Goal: Task Accomplishment & Management: Manage account settings

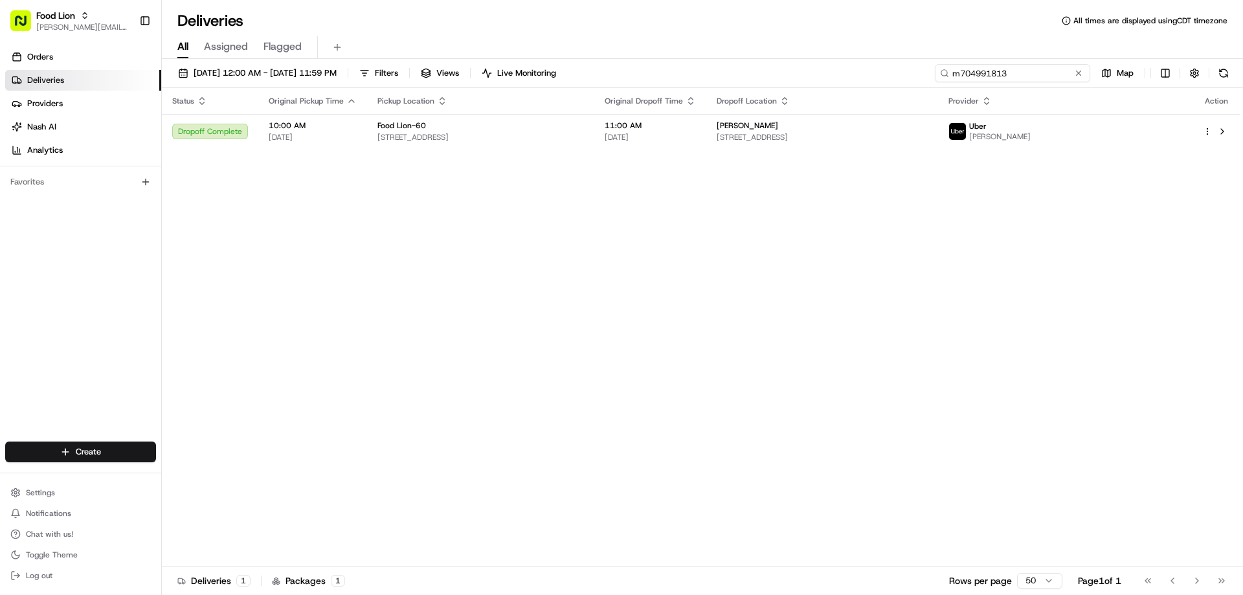
drag, startPoint x: 1053, startPoint y: 75, endPoint x: 1044, endPoint y: 76, distance: 9.2
click at [1044, 76] on input "m704991813" at bounding box center [1012, 73] width 155 height 18
click at [40, 12] on span "Food Lion" at bounding box center [55, 15] width 39 height 13
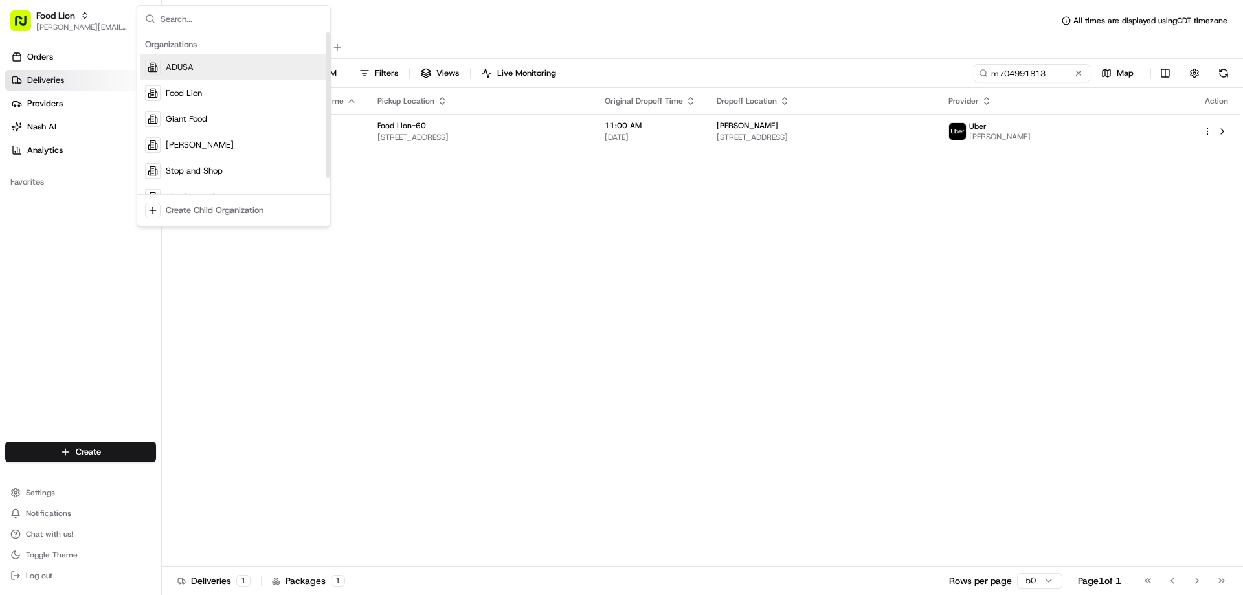
click at [222, 67] on div "ADUSA" at bounding box center [234, 67] width 188 height 26
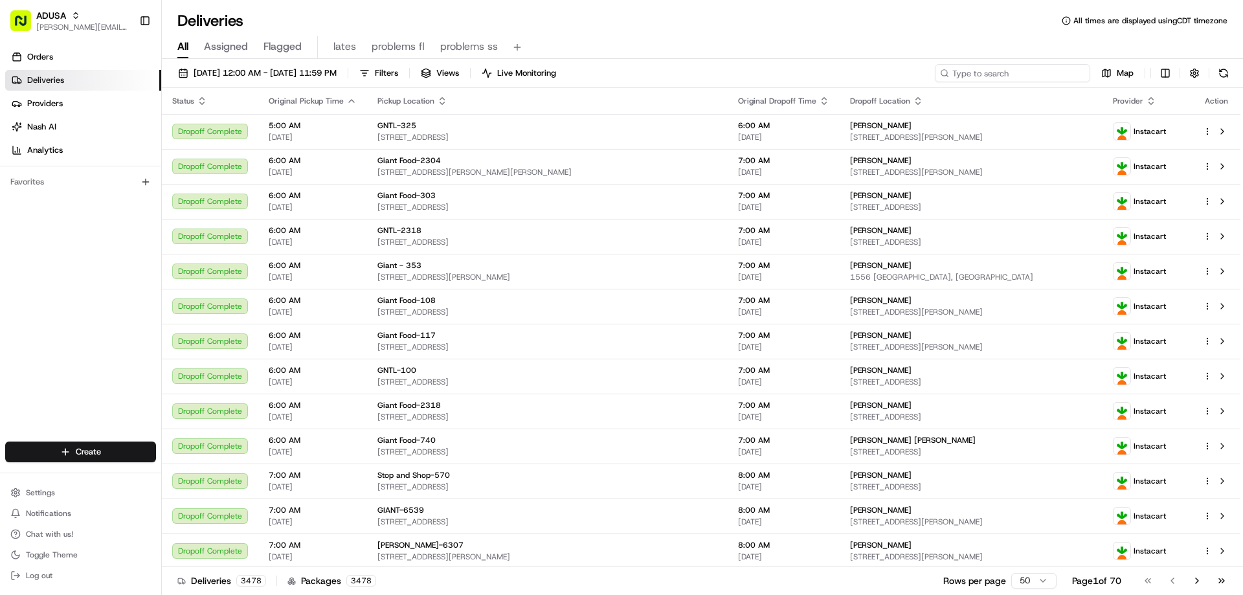
click at [1023, 72] on input at bounding box center [1012, 73] width 155 height 18
paste input "m708669233"
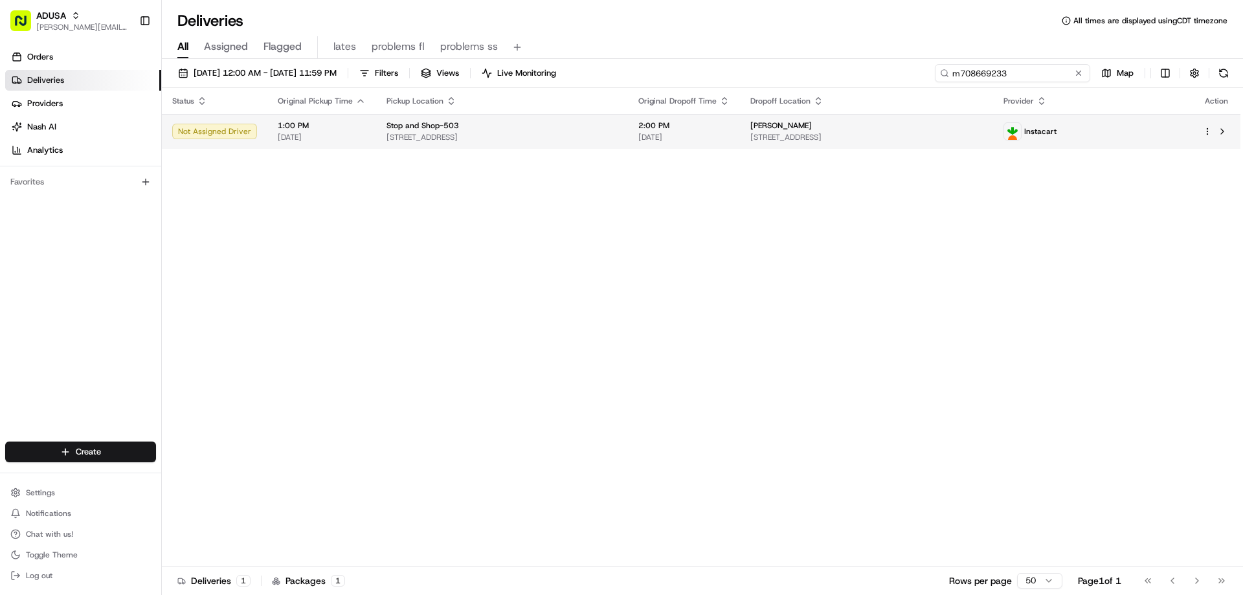
type input "m708669233"
click at [392, 128] on span "Stop and Shop-503" at bounding box center [423, 125] width 73 height 10
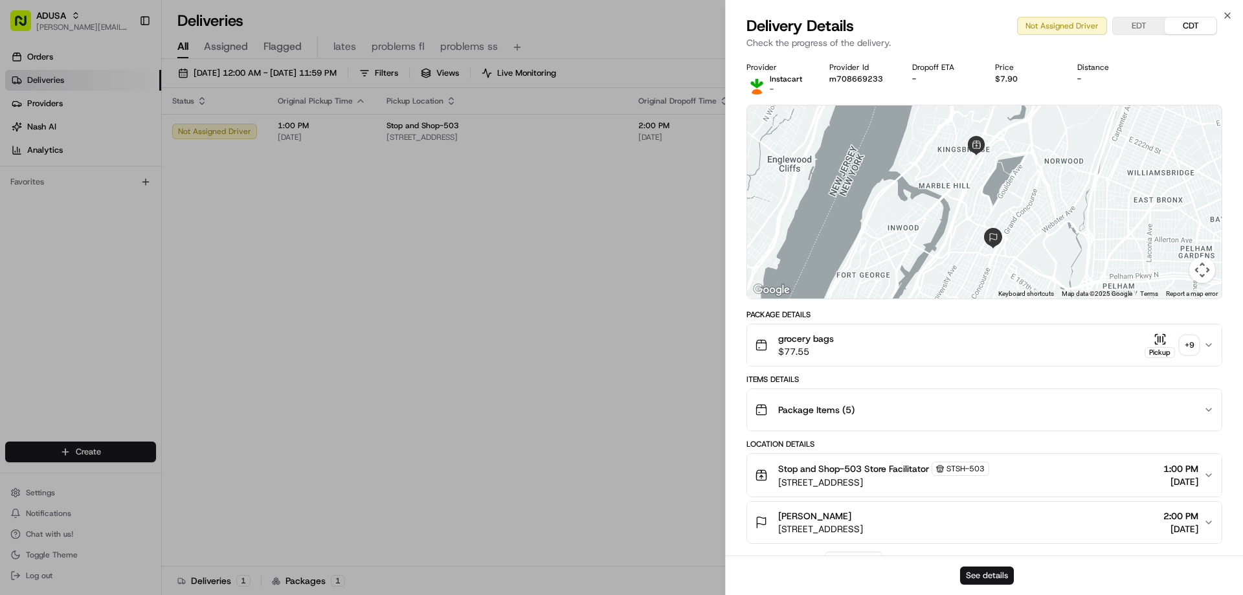
click at [999, 571] on button "See details" at bounding box center [987, 576] width 54 height 18
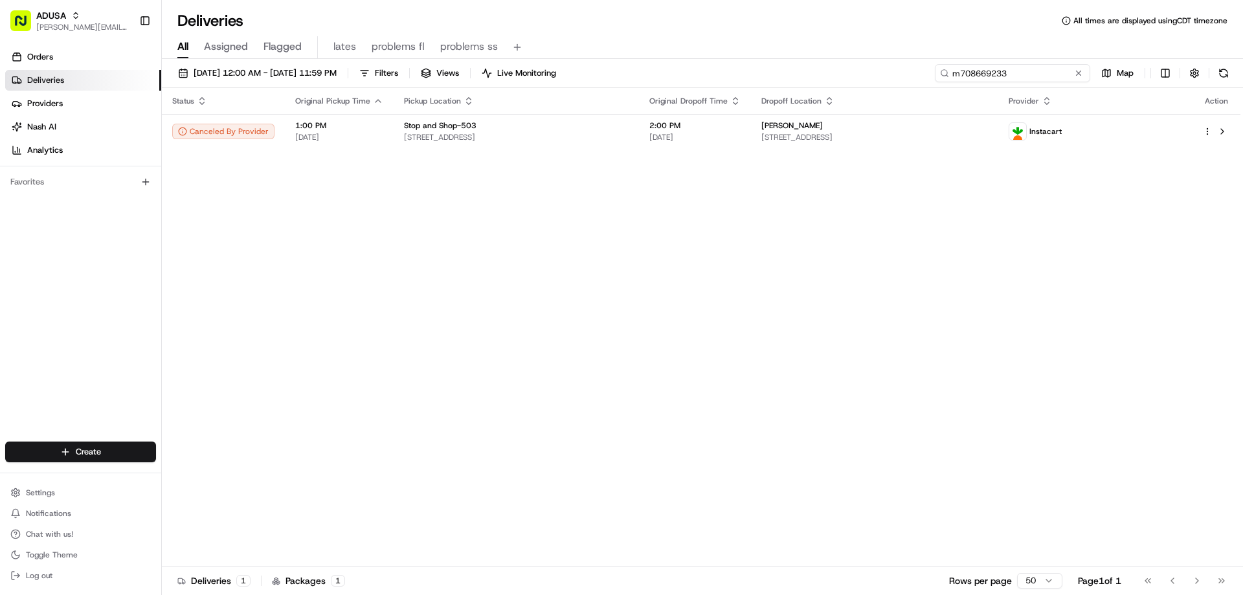
drag, startPoint x: 1050, startPoint y: 79, endPoint x: 918, endPoint y: 63, distance: 133.7
click at [920, 63] on div "08/19/2025 12:00 AM - 08/19/2025 11:59 PM Filters Views Live Monitoring m708669…" at bounding box center [702, 328] width 1081 height 539
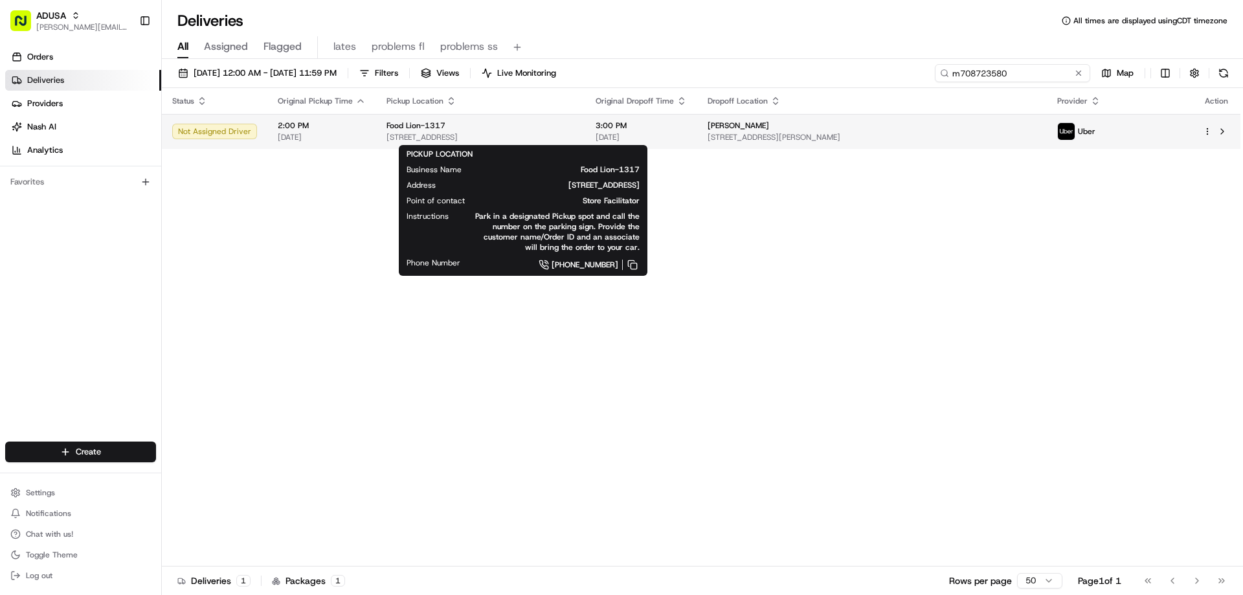
type input "m708723580"
click at [439, 130] on span "Food Lion-1317" at bounding box center [416, 125] width 59 height 10
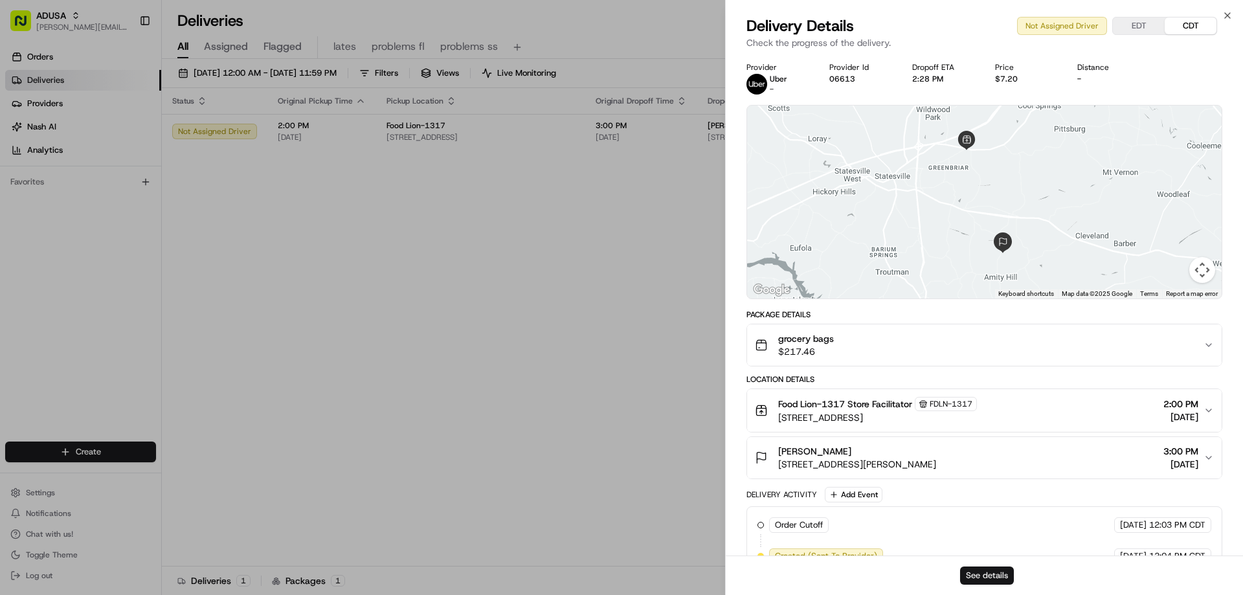
click at [985, 578] on button "See details" at bounding box center [987, 576] width 54 height 18
click at [1225, 16] on icon "button" at bounding box center [1228, 15] width 10 height 10
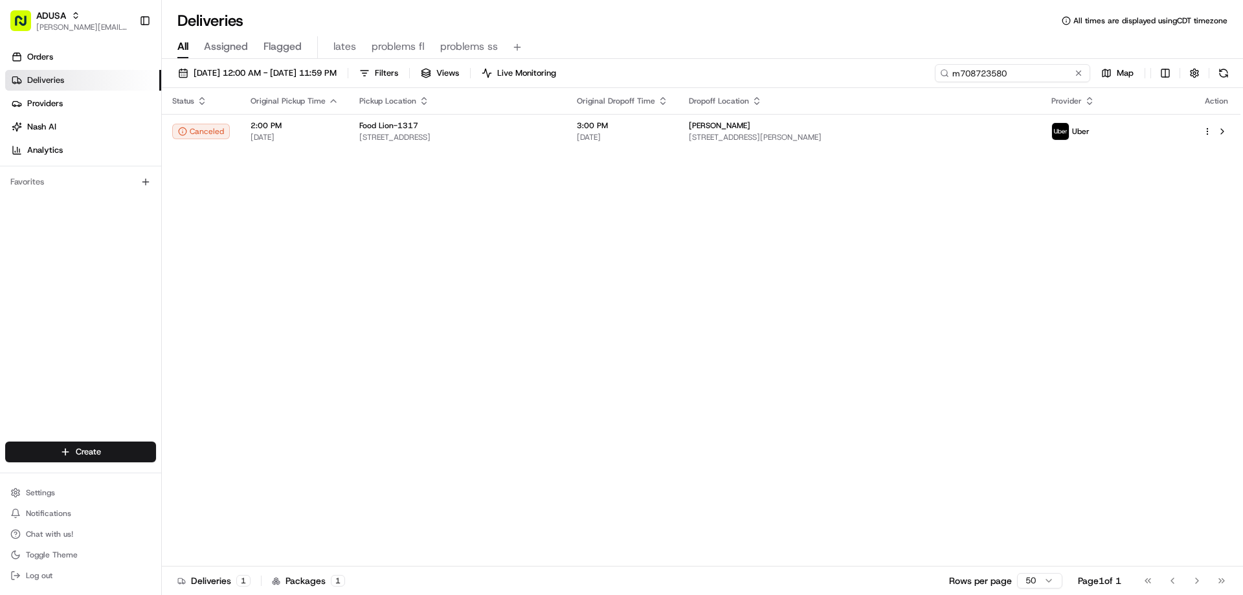
drag, startPoint x: 1050, startPoint y: 73, endPoint x: 936, endPoint y: 82, distance: 114.4
click at [936, 84] on div "08/19/2025 12:00 AM - 08/19/2025 11:59 PM Filters Views Live Monitoring m708723…" at bounding box center [702, 76] width 1081 height 24
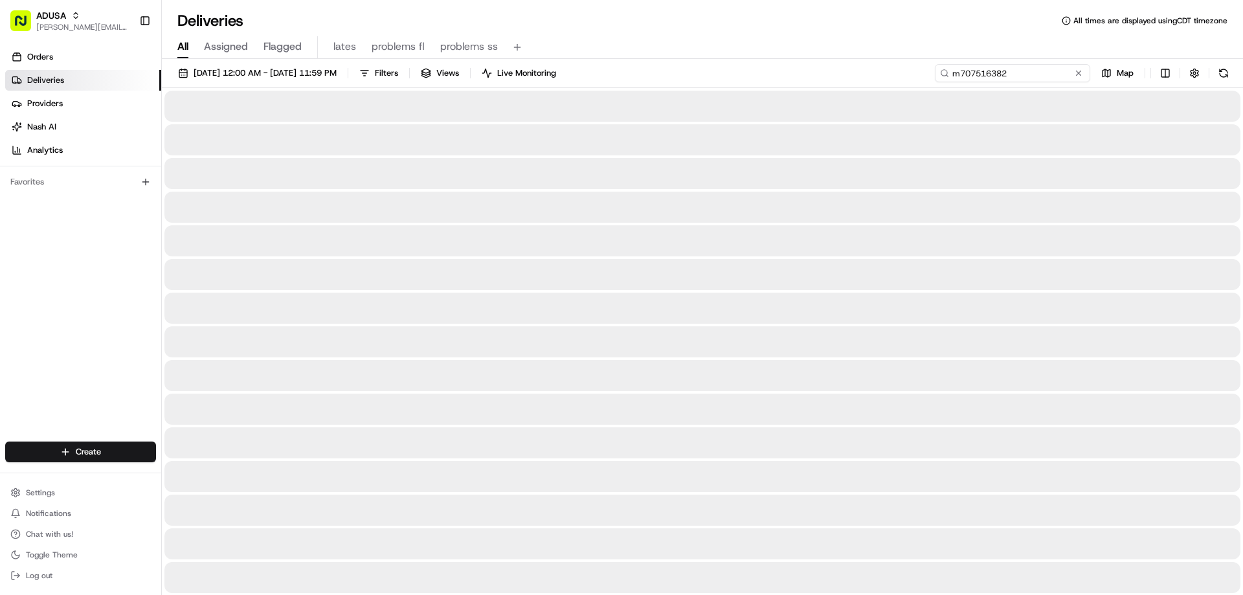
click at [1017, 70] on input "m707516382" at bounding box center [1012, 73] width 155 height 18
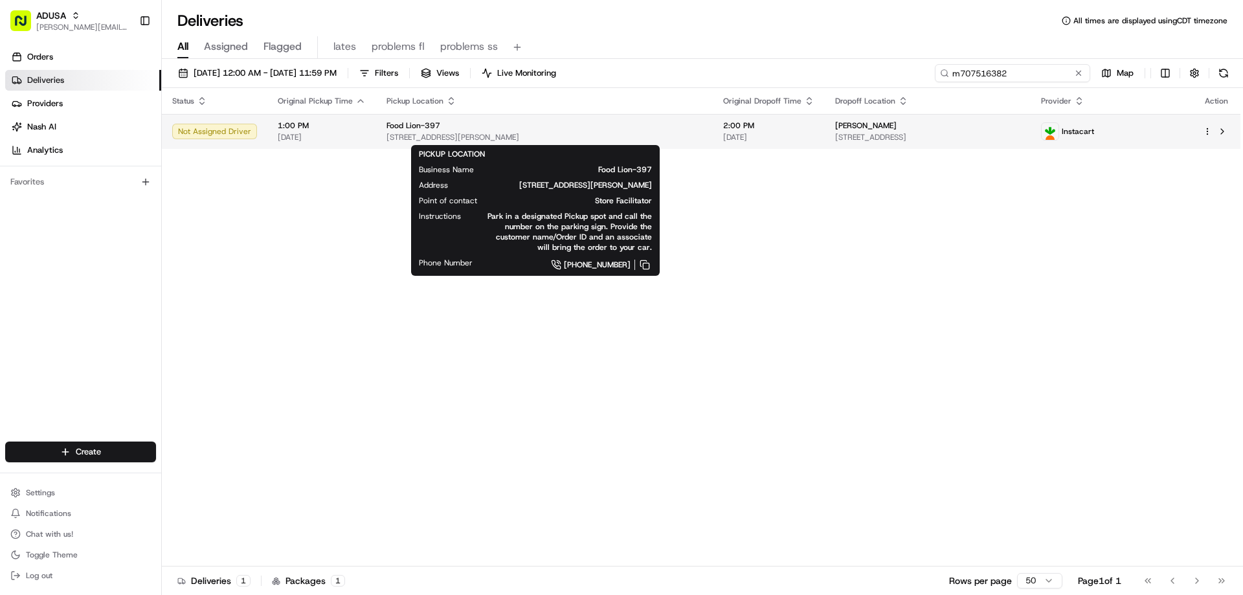
type input "m707516382"
click at [407, 130] on span "Food Lion-397" at bounding box center [414, 125] width 54 height 10
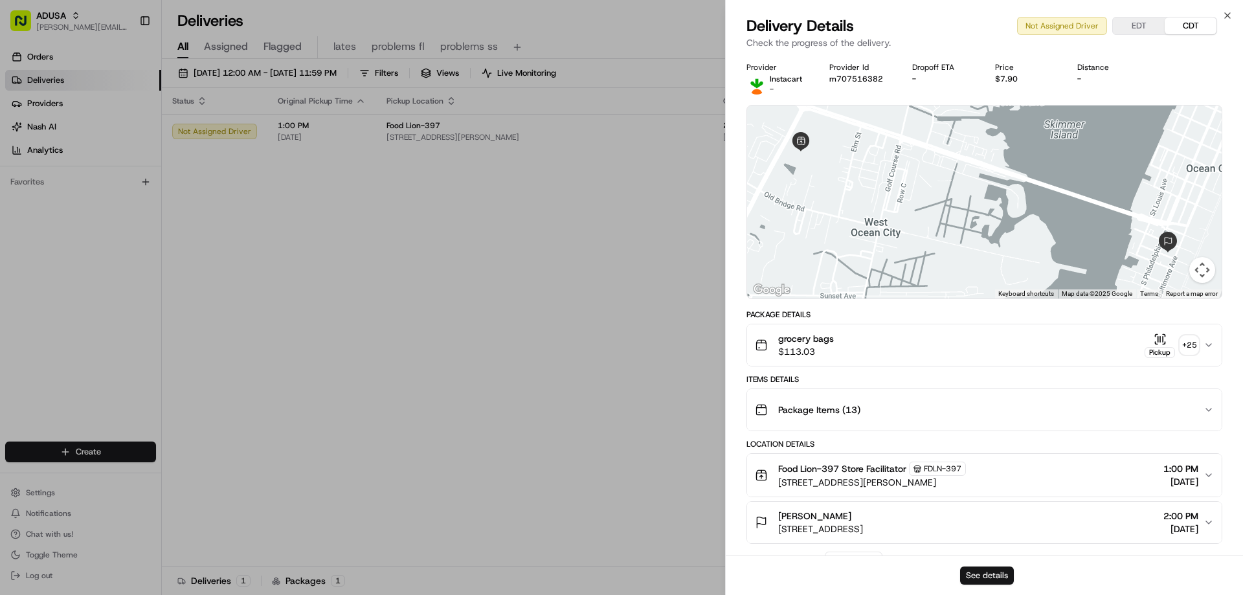
click at [980, 572] on button "See details" at bounding box center [987, 576] width 54 height 18
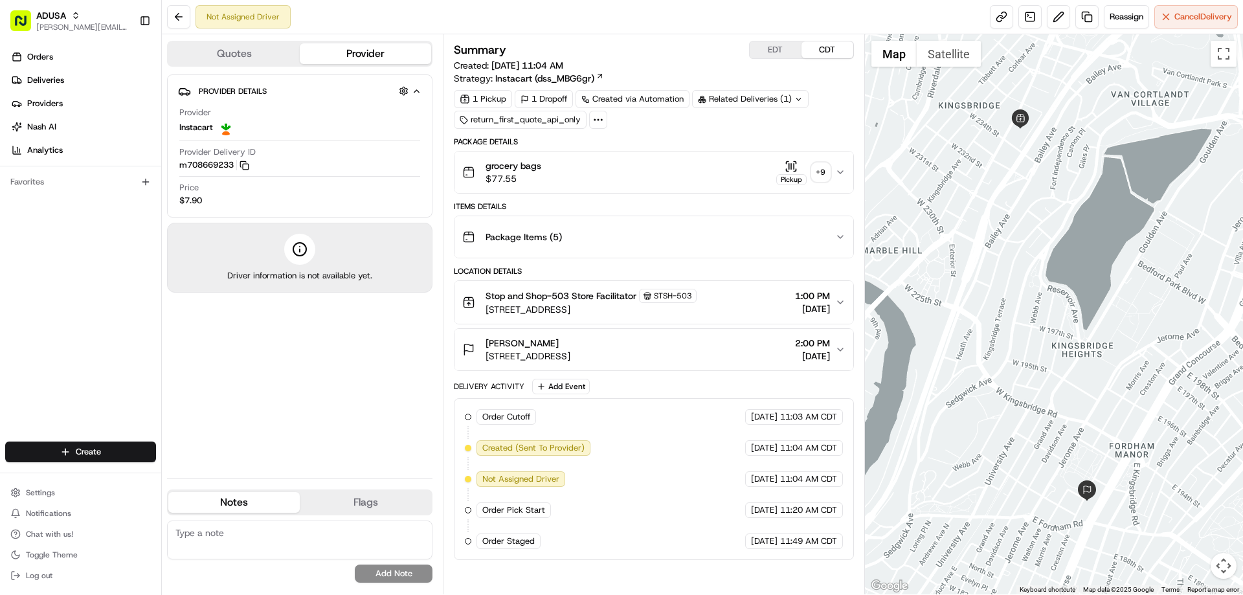
click at [199, 535] on textarea at bounding box center [299, 540] width 265 height 39
type textarea "Fraud Cancel"
click at [416, 573] on button "Add Note" at bounding box center [394, 574] width 78 height 18
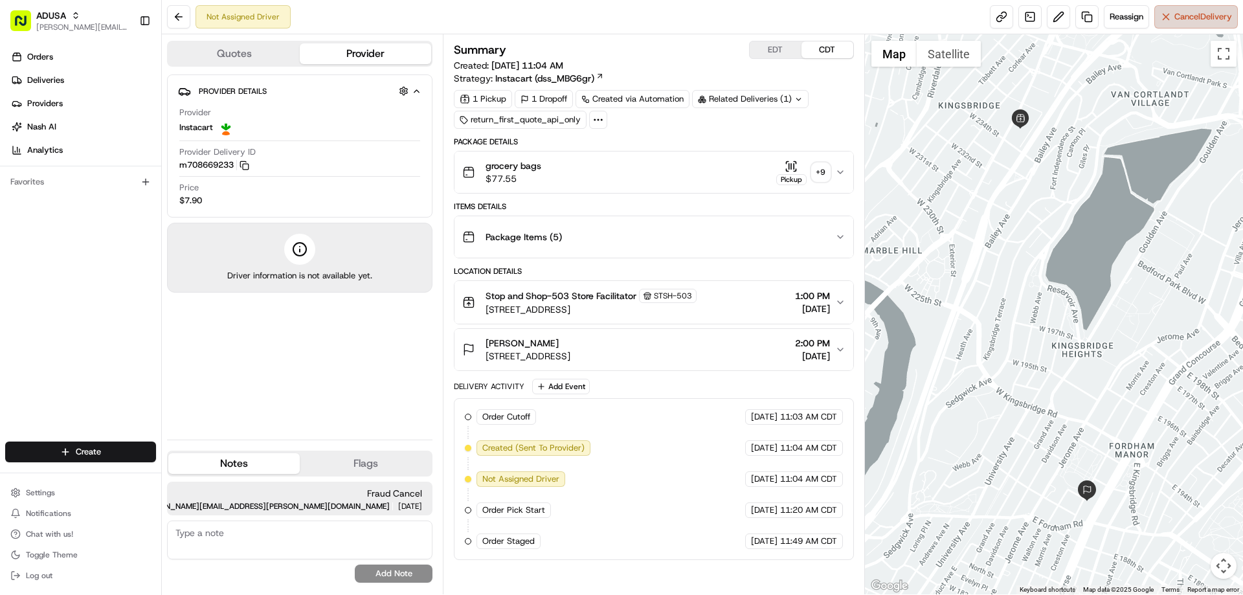
click at [1210, 20] on span "Cancel Delivery" at bounding box center [1204, 17] width 58 height 12
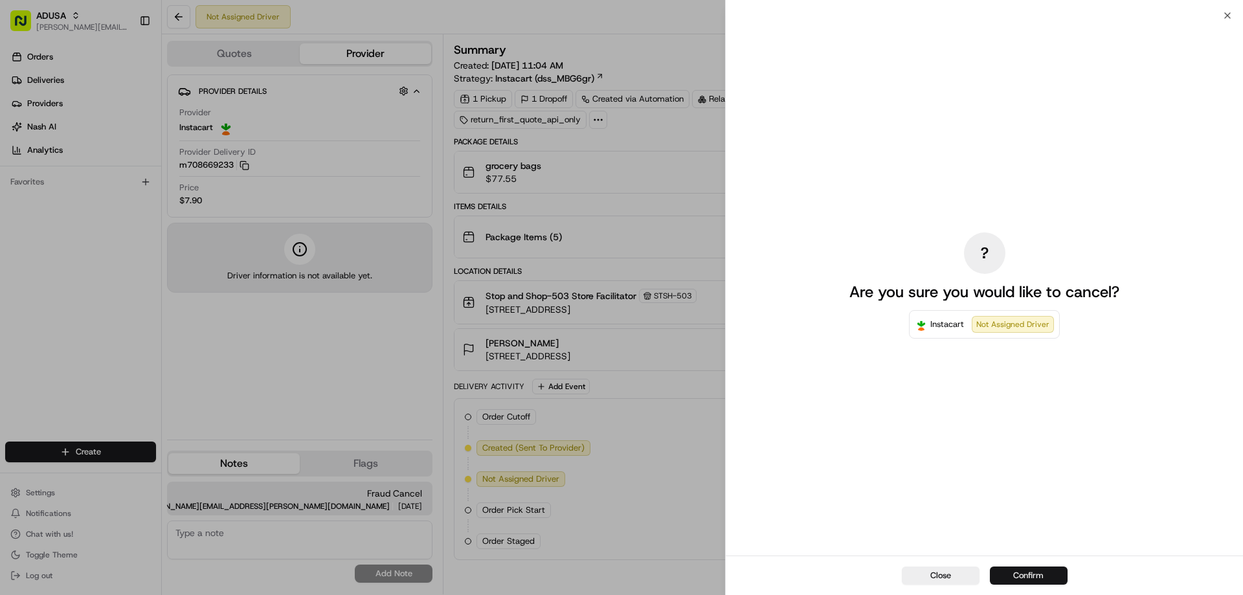
click at [1034, 578] on button "Confirm" at bounding box center [1029, 576] width 78 height 18
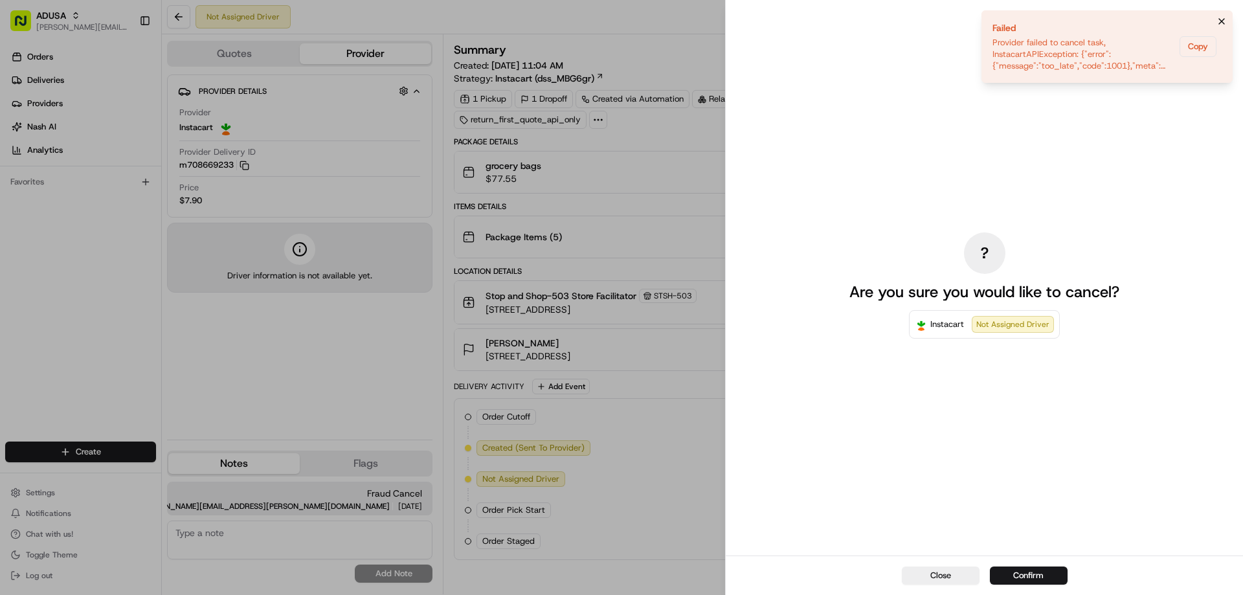
click at [1220, 17] on icon "Notifications (F8)" at bounding box center [1222, 21] width 10 height 10
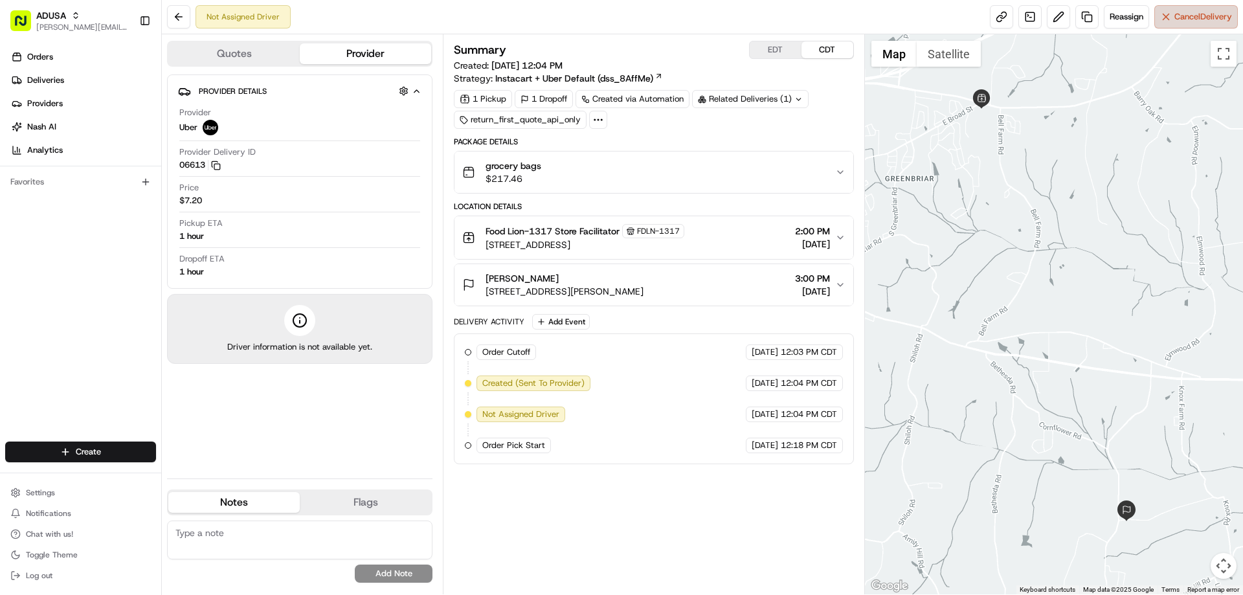
click at [1194, 13] on span "Cancel Delivery" at bounding box center [1204, 17] width 58 height 12
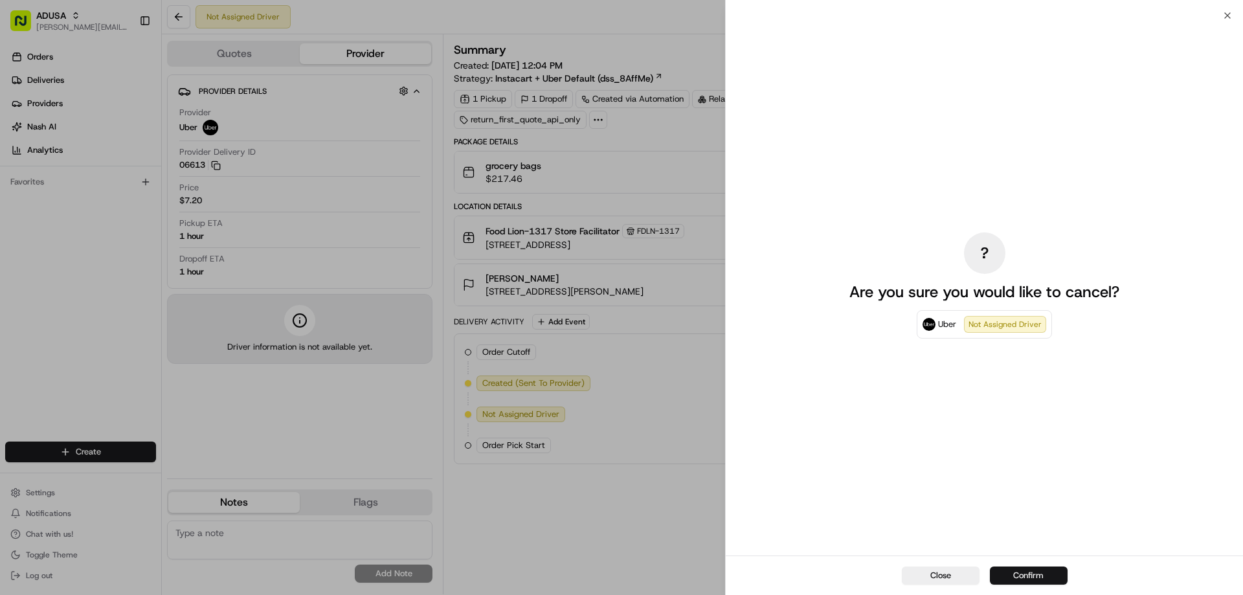
click at [1035, 572] on button "Confirm" at bounding box center [1029, 576] width 78 height 18
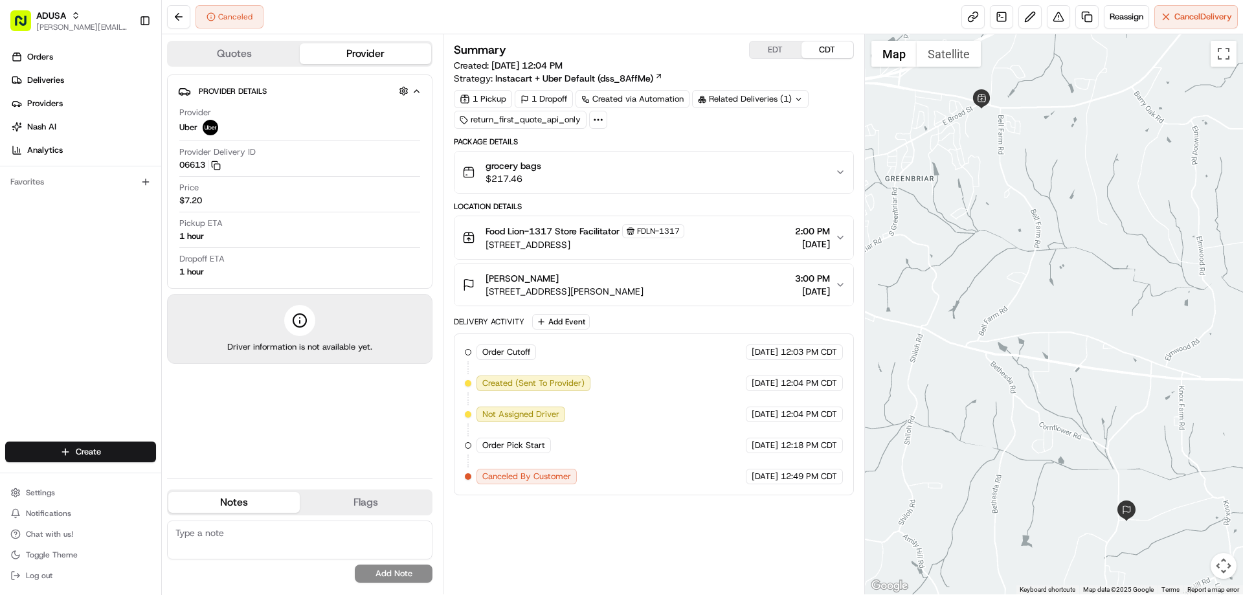
click at [194, 535] on textarea at bounding box center [299, 540] width 265 height 39
type textarea "fraud cancel"
click at [408, 572] on button "Add Note" at bounding box center [394, 574] width 78 height 18
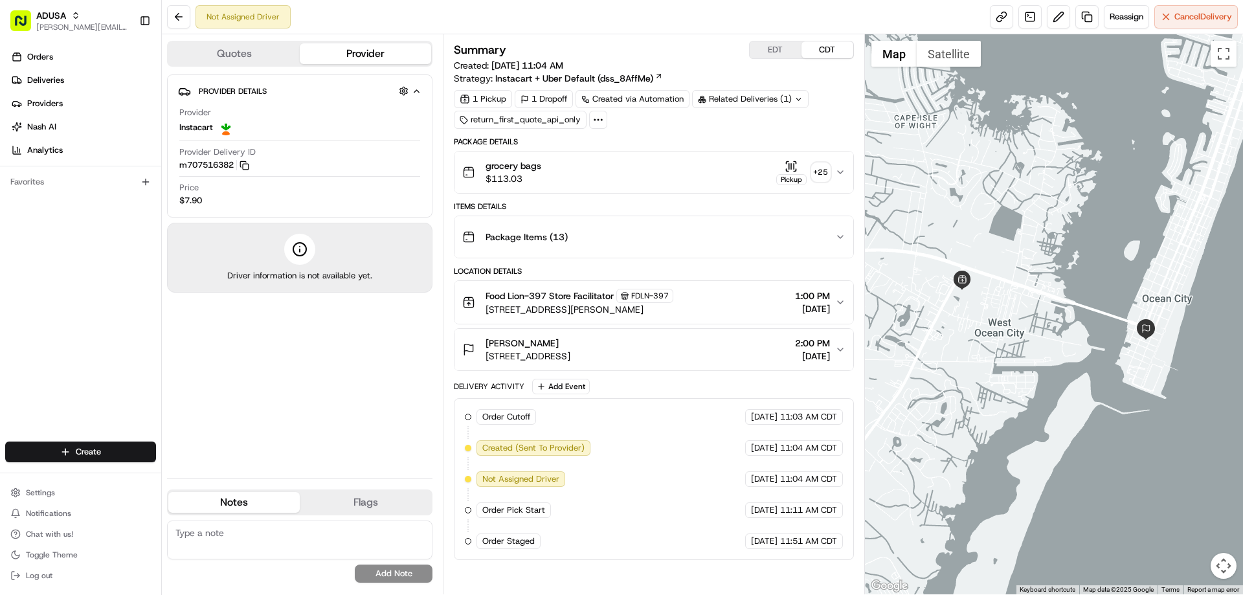
click at [238, 537] on textarea at bounding box center [299, 540] width 265 height 39
type textarea "Fraud"
click at [365, 572] on button "Add Note" at bounding box center [394, 574] width 78 height 18
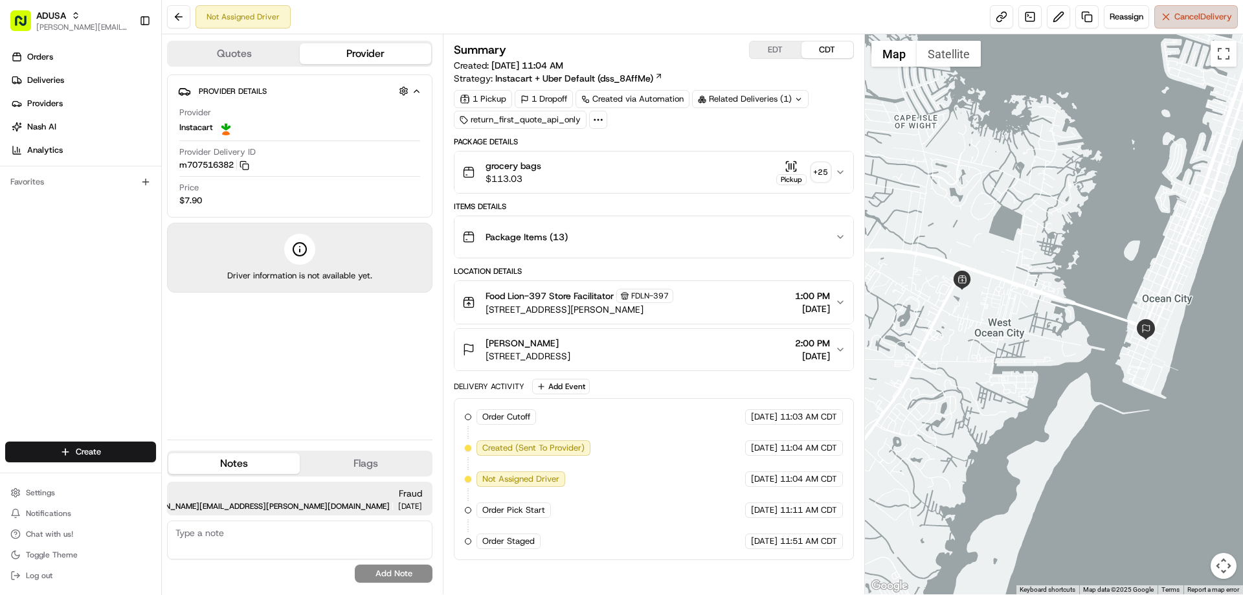
click at [1191, 15] on span "Cancel Delivery" at bounding box center [1204, 17] width 58 height 12
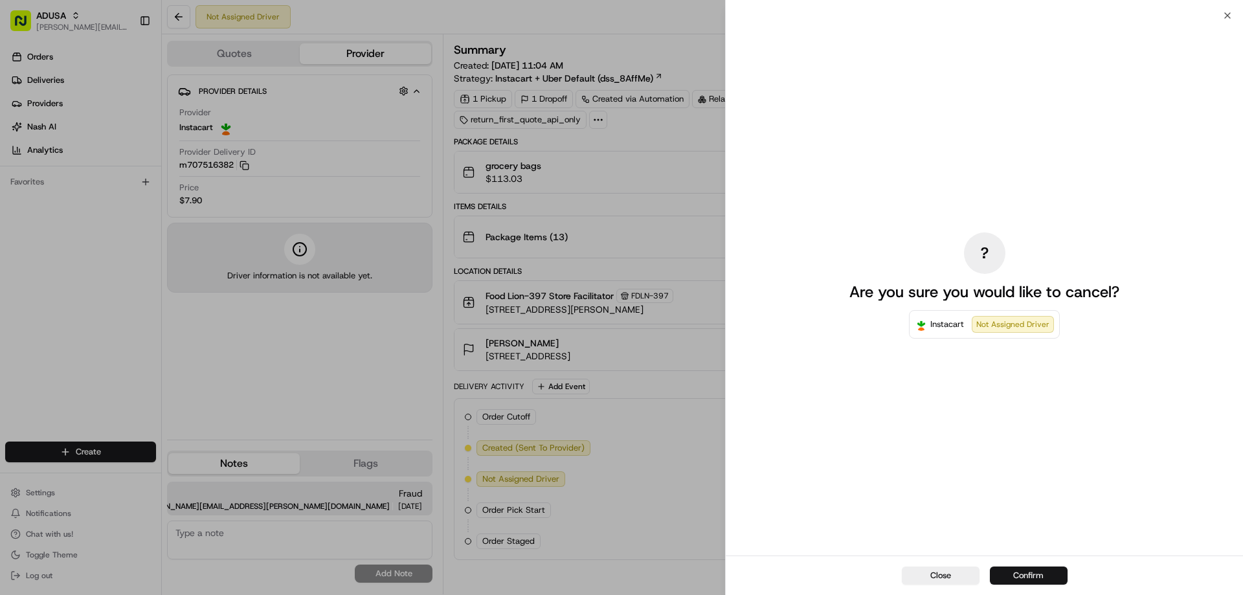
click at [1033, 575] on button "Confirm" at bounding box center [1029, 576] width 78 height 18
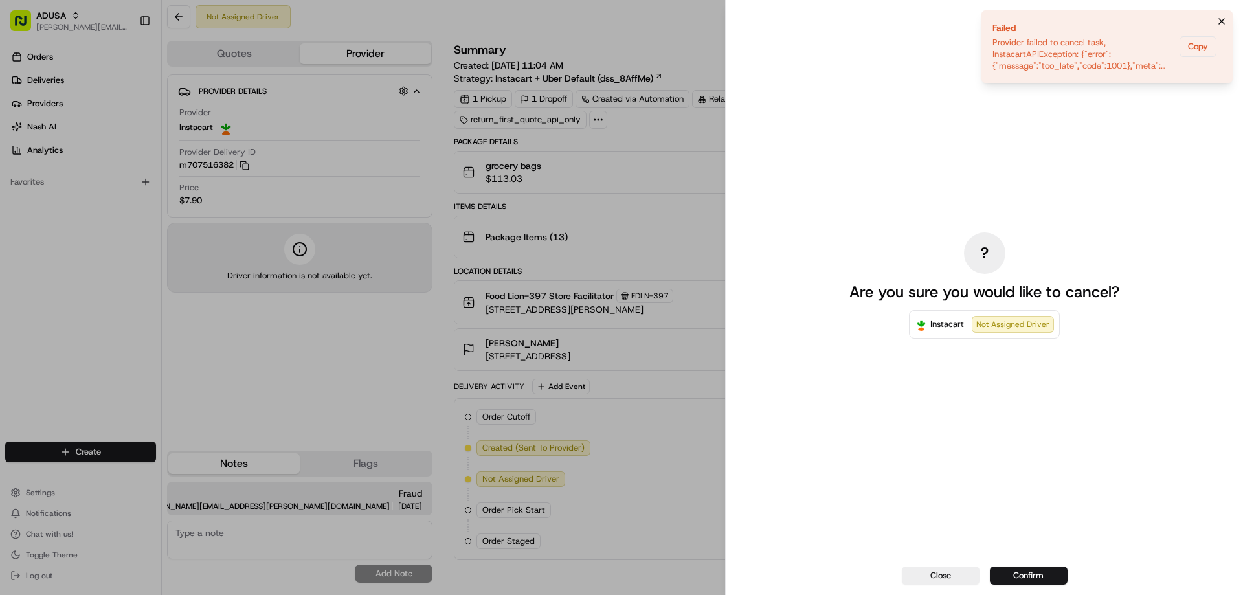
click at [1221, 14] on button "Notifications (F8)" at bounding box center [1222, 22] width 16 height 16
